Goal: Task Accomplishment & Management: Manage account settings

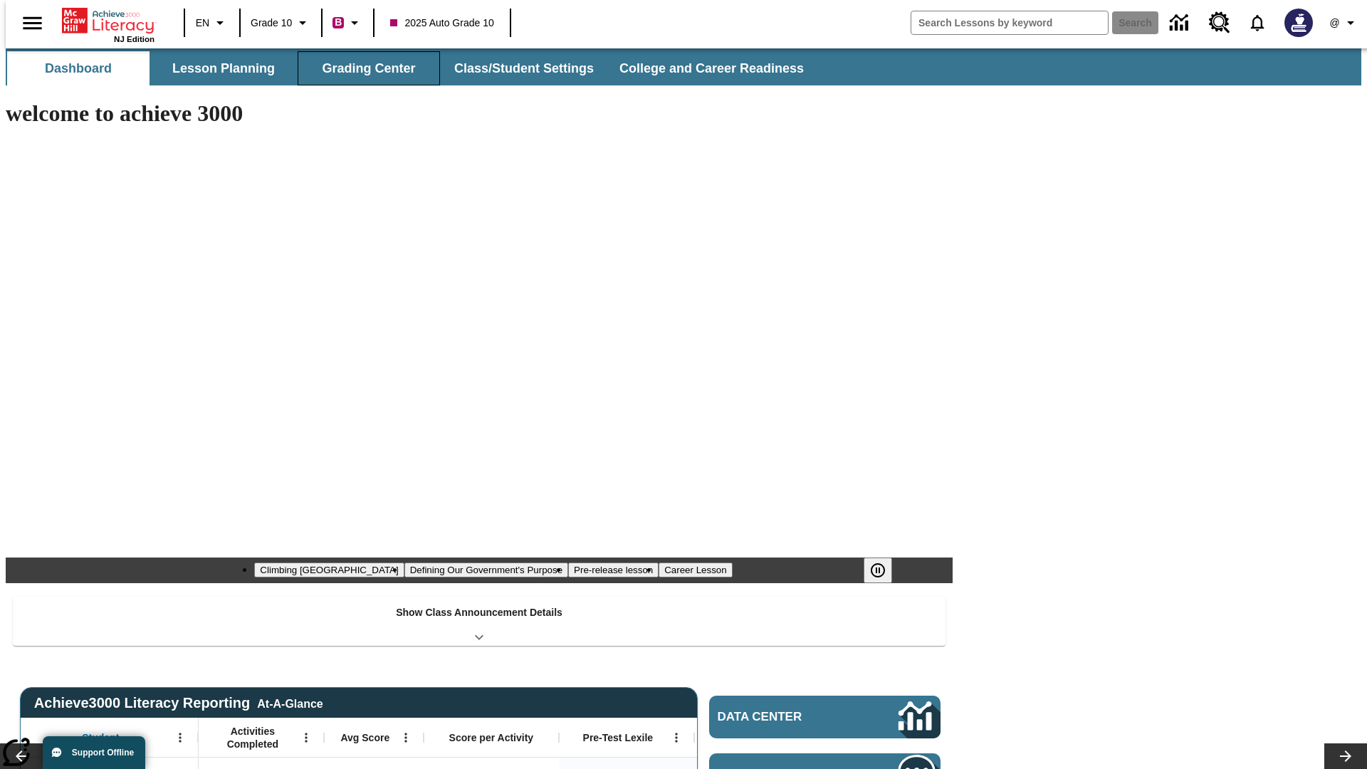
click at [363, 68] on button "Grading Center" at bounding box center [369, 68] width 142 height 34
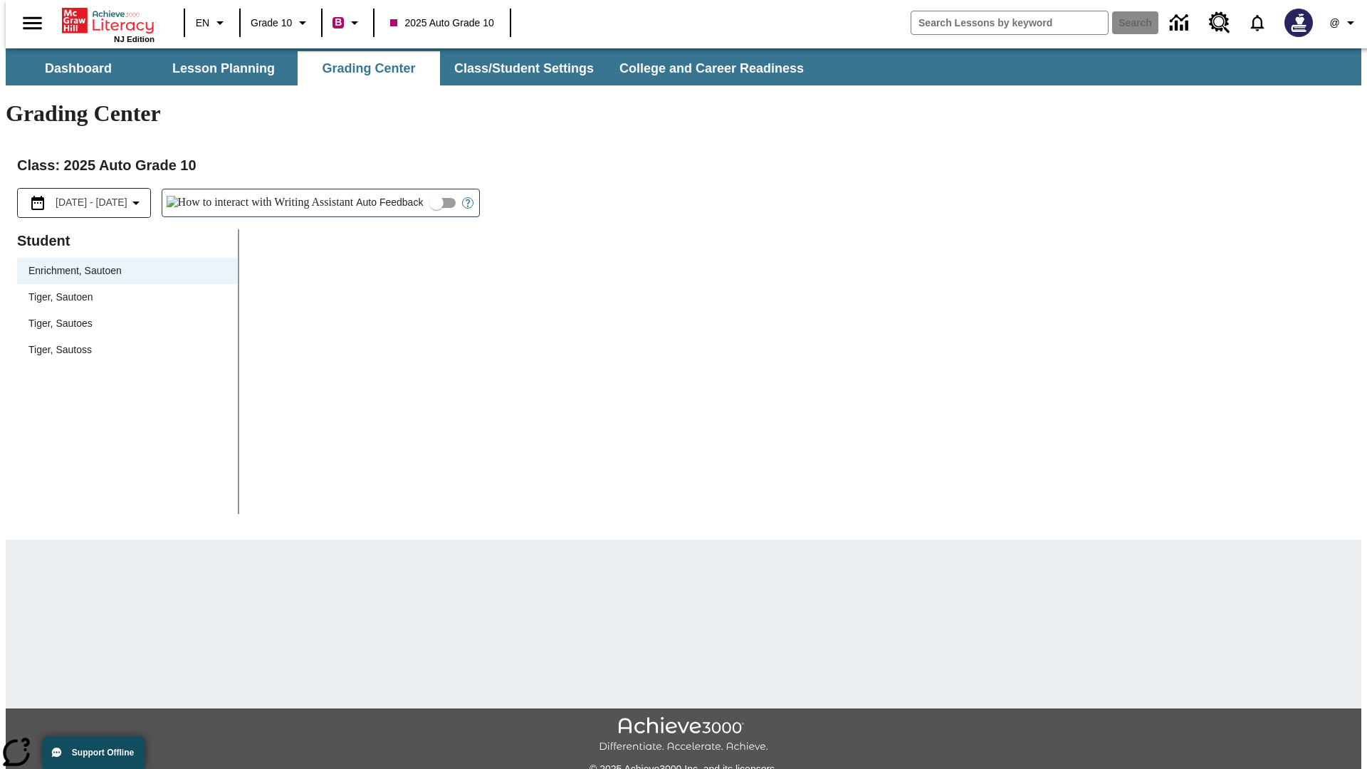
click at [122, 290] on span "Tiger, Sautoen" at bounding box center [127, 297] width 198 height 15
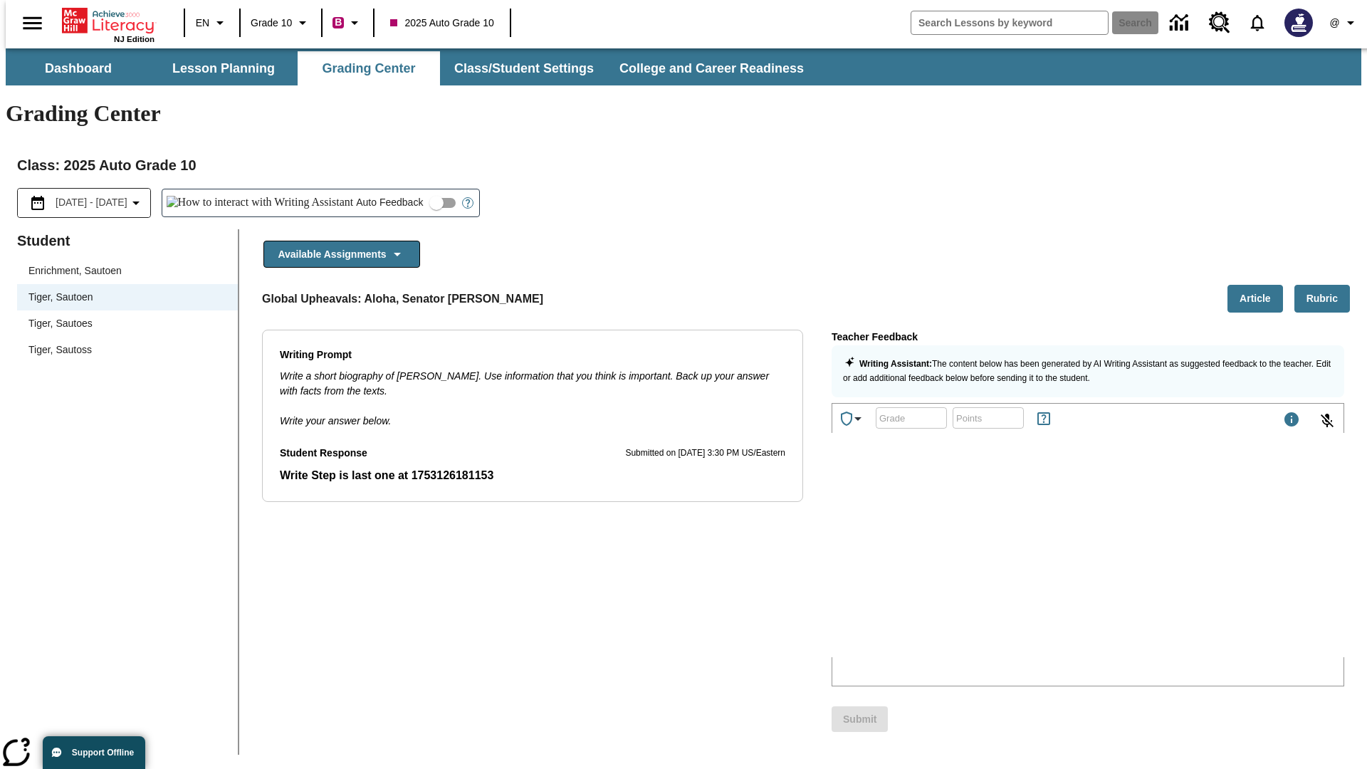
click at [396, 189] on input "Auto Feedback" at bounding box center [436, 202] width 81 height 27
checkbox input "true"
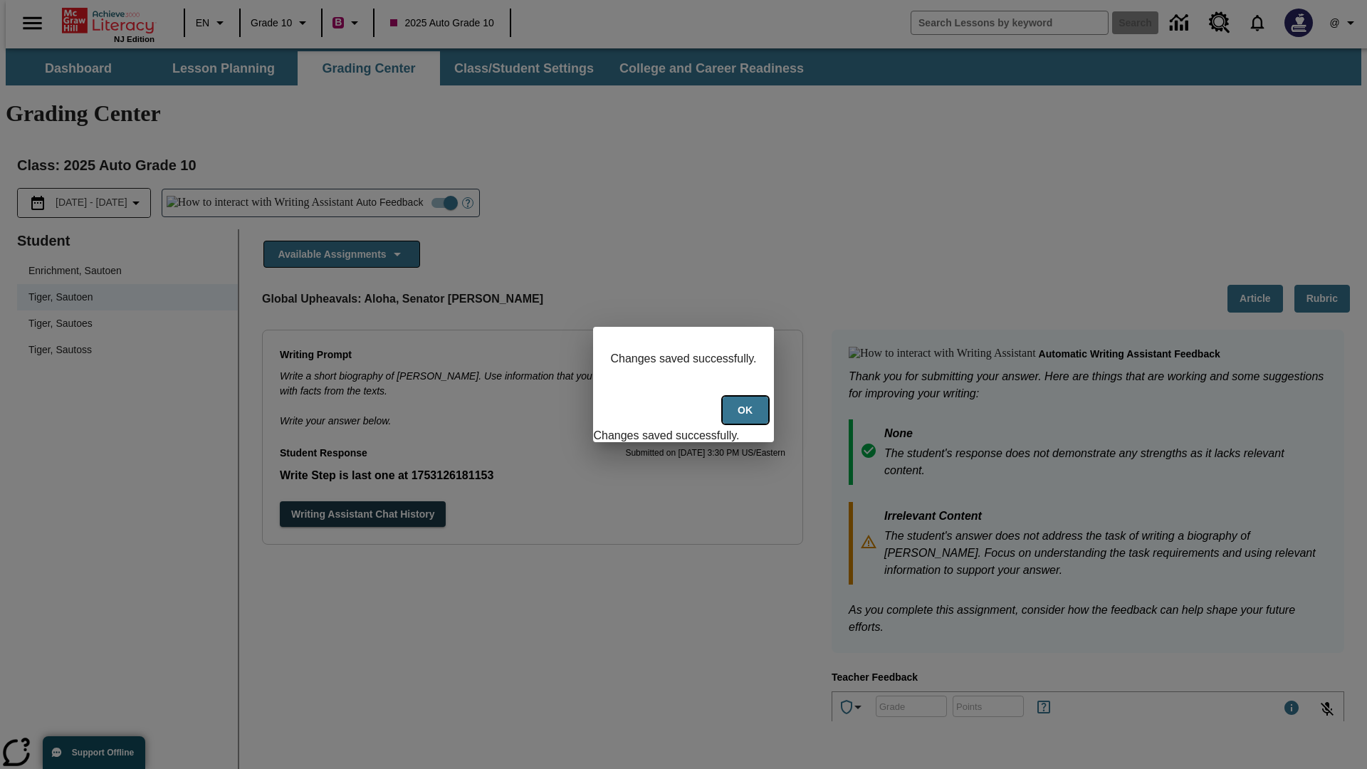
click at [747, 418] on button "Ok" at bounding box center [746, 411] width 46 height 28
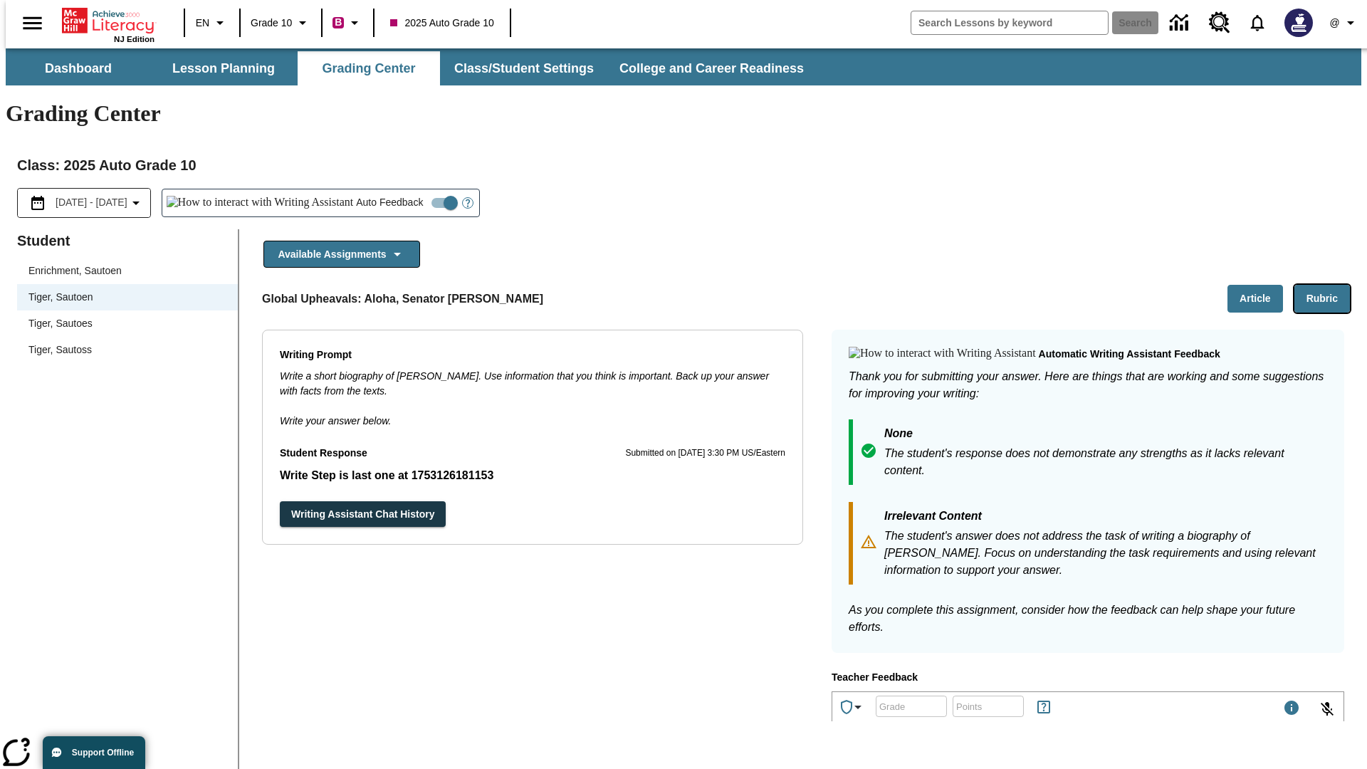
click at [1328, 285] on button "Rubric" at bounding box center [1323, 299] width 56 height 28
click at [1261, 285] on button "Article" at bounding box center [1256, 299] width 56 height 28
click at [212, 23] on icon "Language: EN, Select a language" at bounding box center [220, 22] width 17 height 17
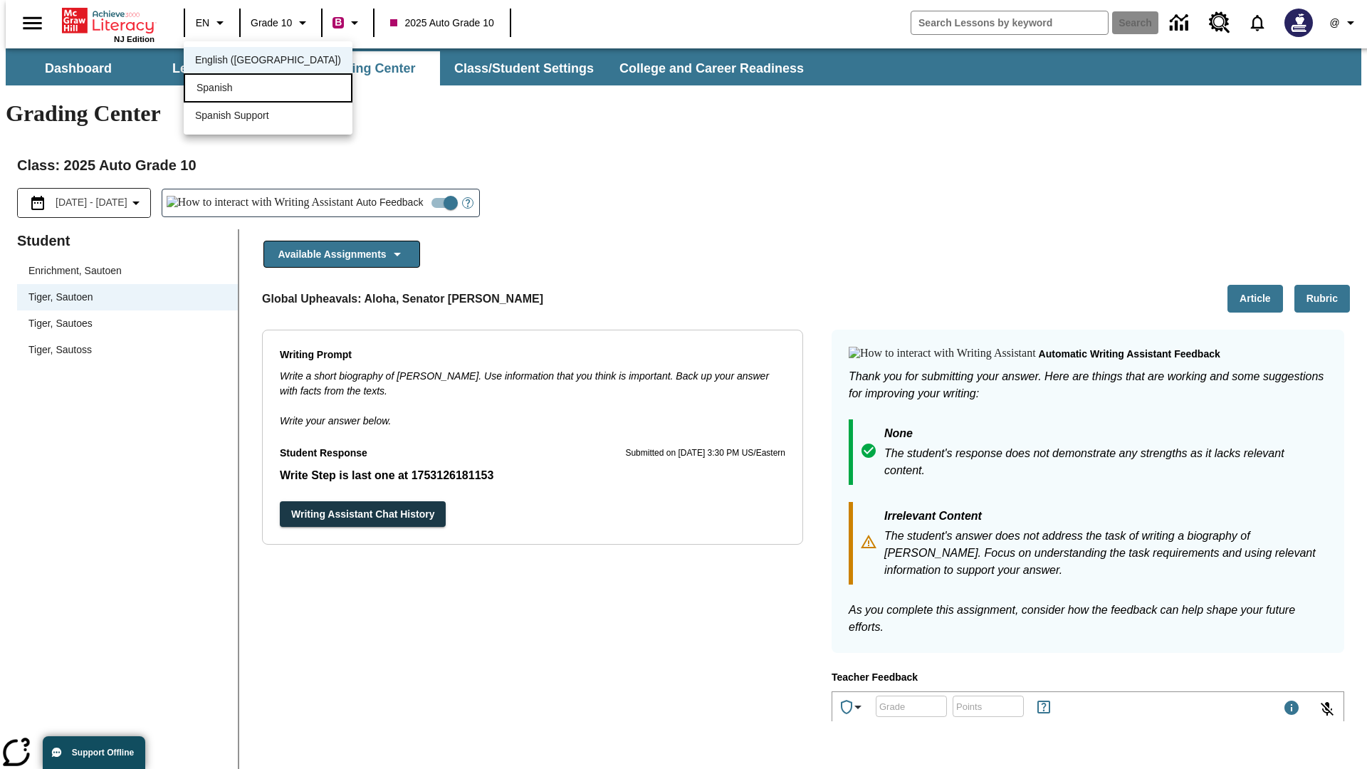
click at [237, 89] on div "Spanish" at bounding box center [268, 87] width 169 height 29
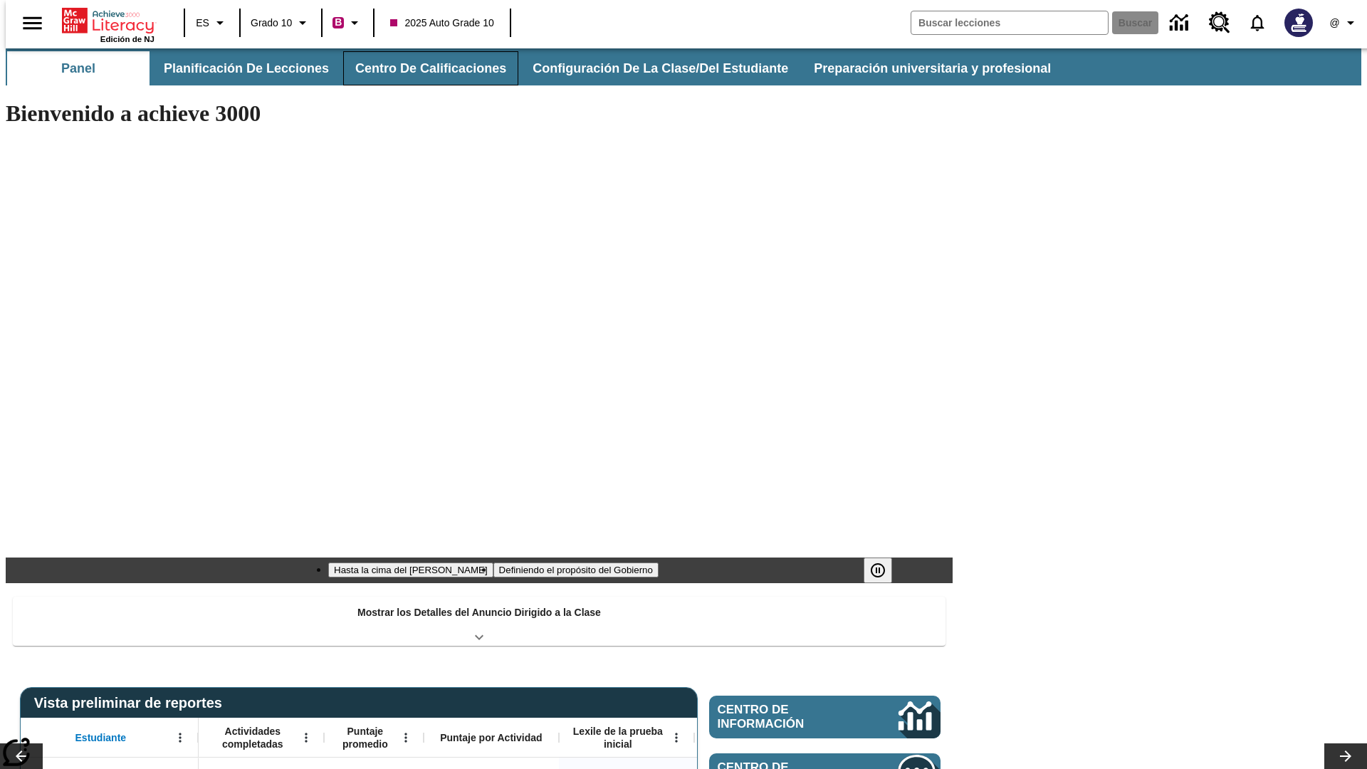
click at [419, 68] on button "Centro de calificaciones" at bounding box center [430, 68] width 175 height 34
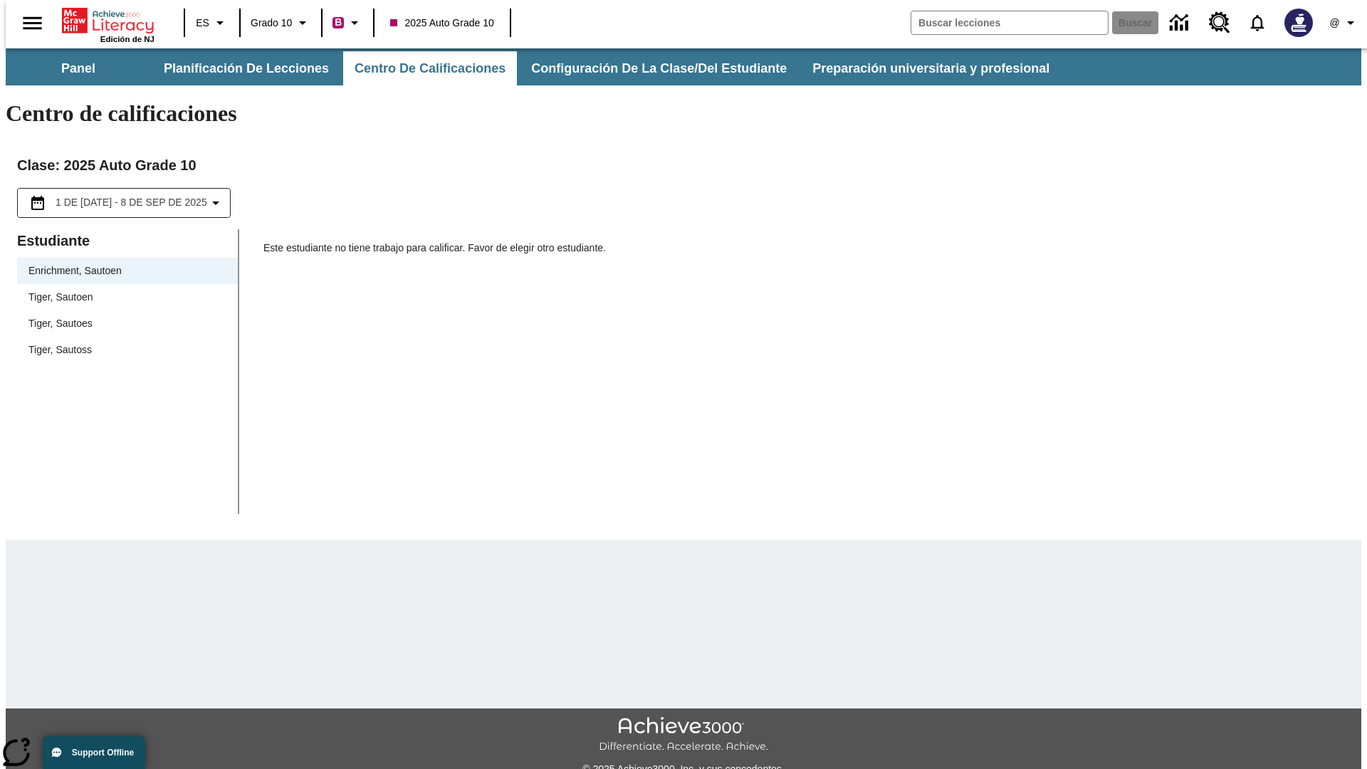
click at [122, 290] on span "Tiger, Sautoen" at bounding box center [127, 297] width 198 height 15
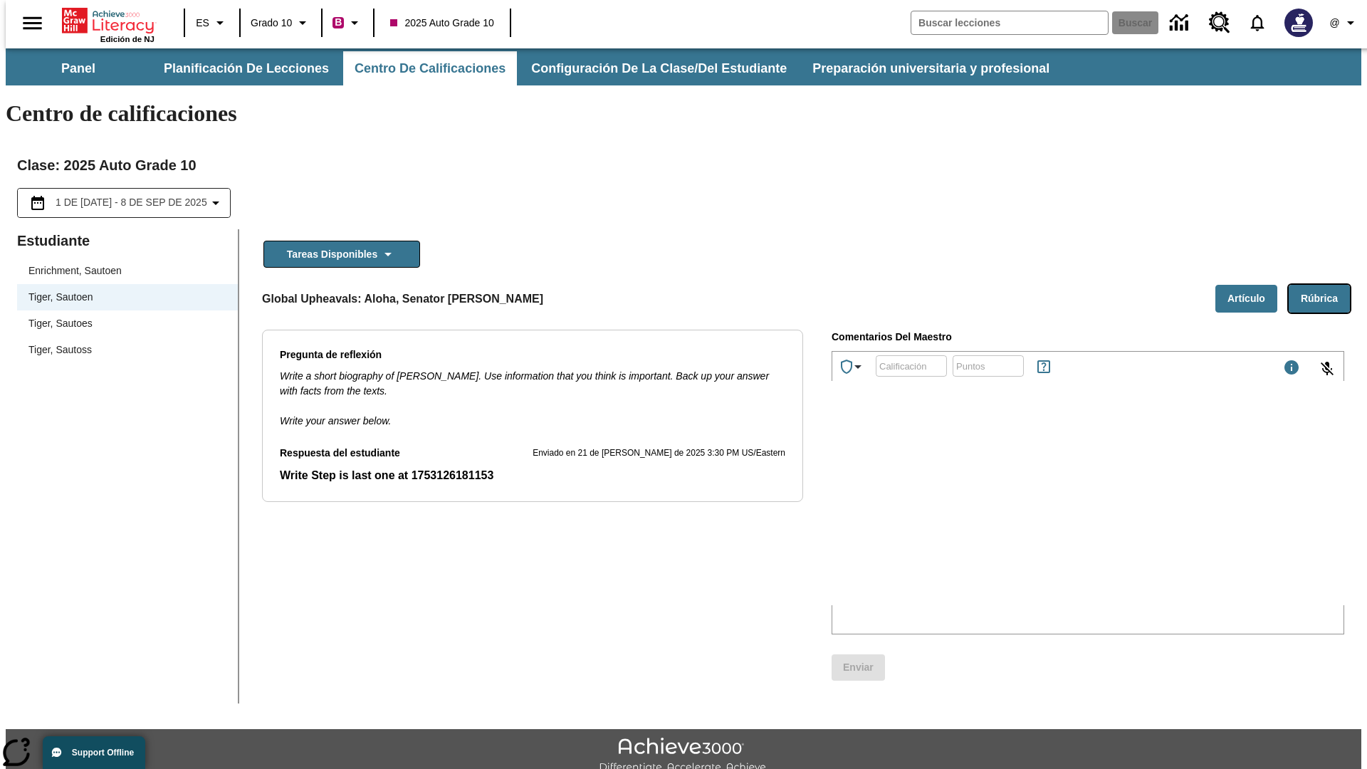
click at [1325, 285] on button "Rúbrica" at bounding box center [1319, 299] width 61 height 28
click at [1252, 285] on button "Artículo" at bounding box center [1247, 299] width 62 height 28
